Goal: Check status

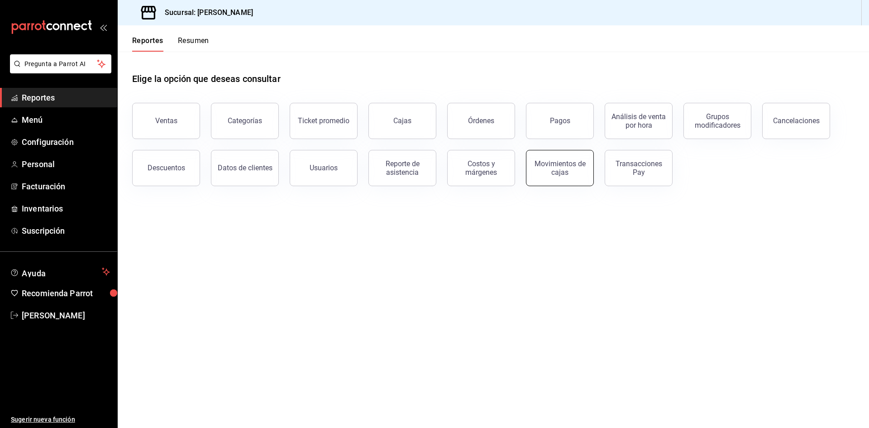
click at [572, 173] on div "Movimientos de cajas" at bounding box center [560, 167] width 56 height 17
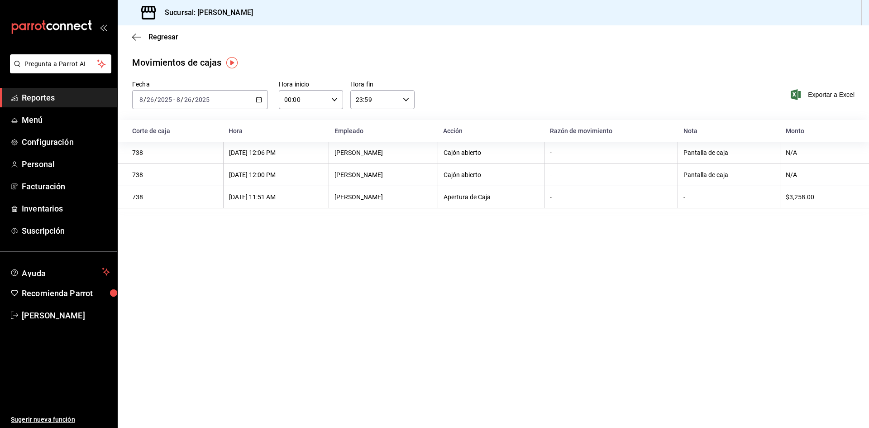
click at [259, 101] on icon "button" at bounding box center [259, 99] width 6 height 6
click at [207, 140] on li "Ayer" at bounding box center [175, 147] width 85 height 20
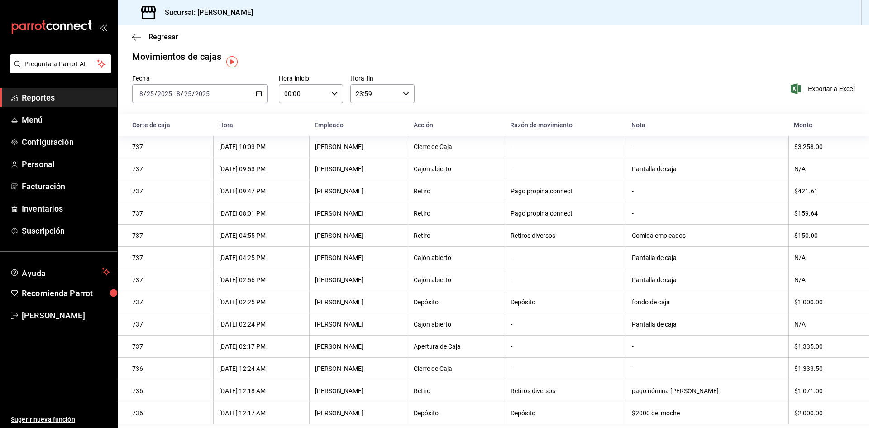
scroll to position [12, 0]
click at [261, 90] on div "[DATE] [DATE] - [DATE] [DATE]" at bounding box center [200, 93] width 136 height 19
click at [468, 181] on th "Retiro" at bounding box center [456, 191] width 96 height 22
